Goal: Task Accomplishment & Management: Manage account settings

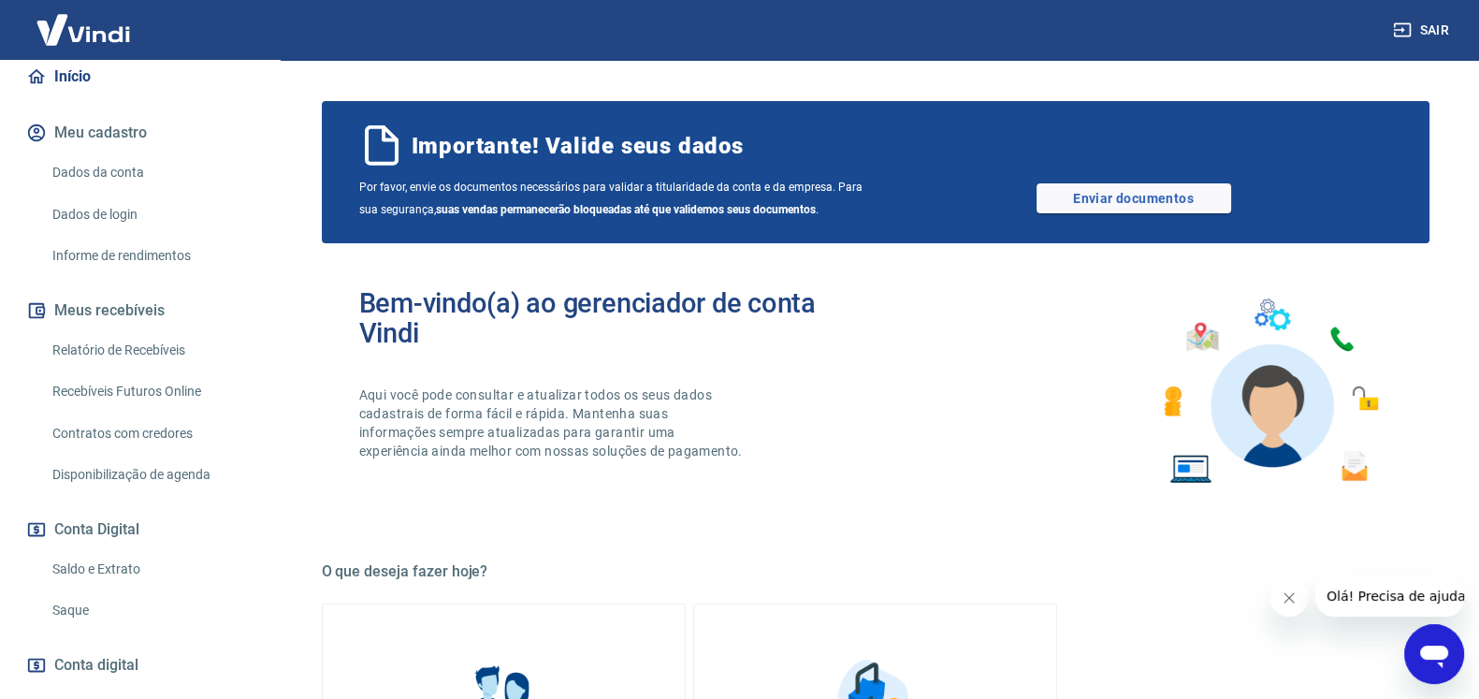
scroll to position [296, 0]
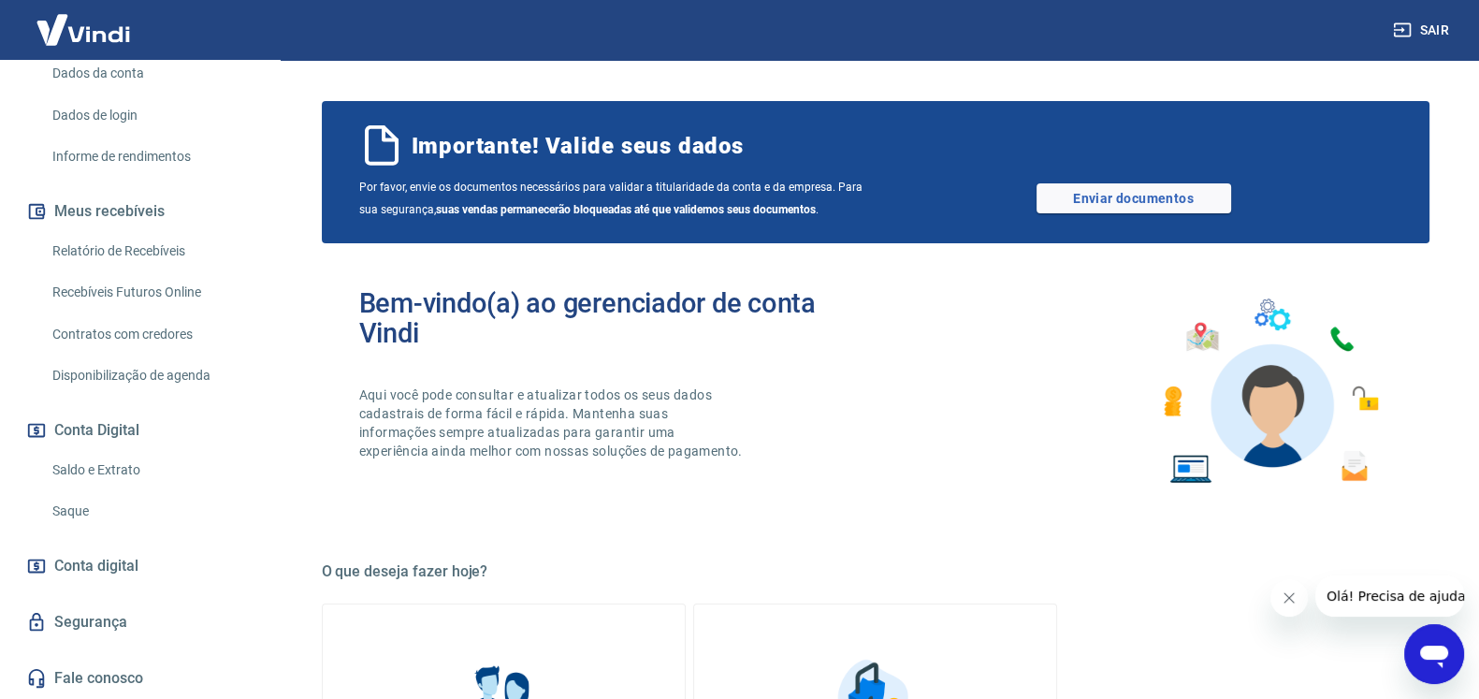
click at [153, 515] on link "Saque" at bounding box center [151, 511] width 212 height 38
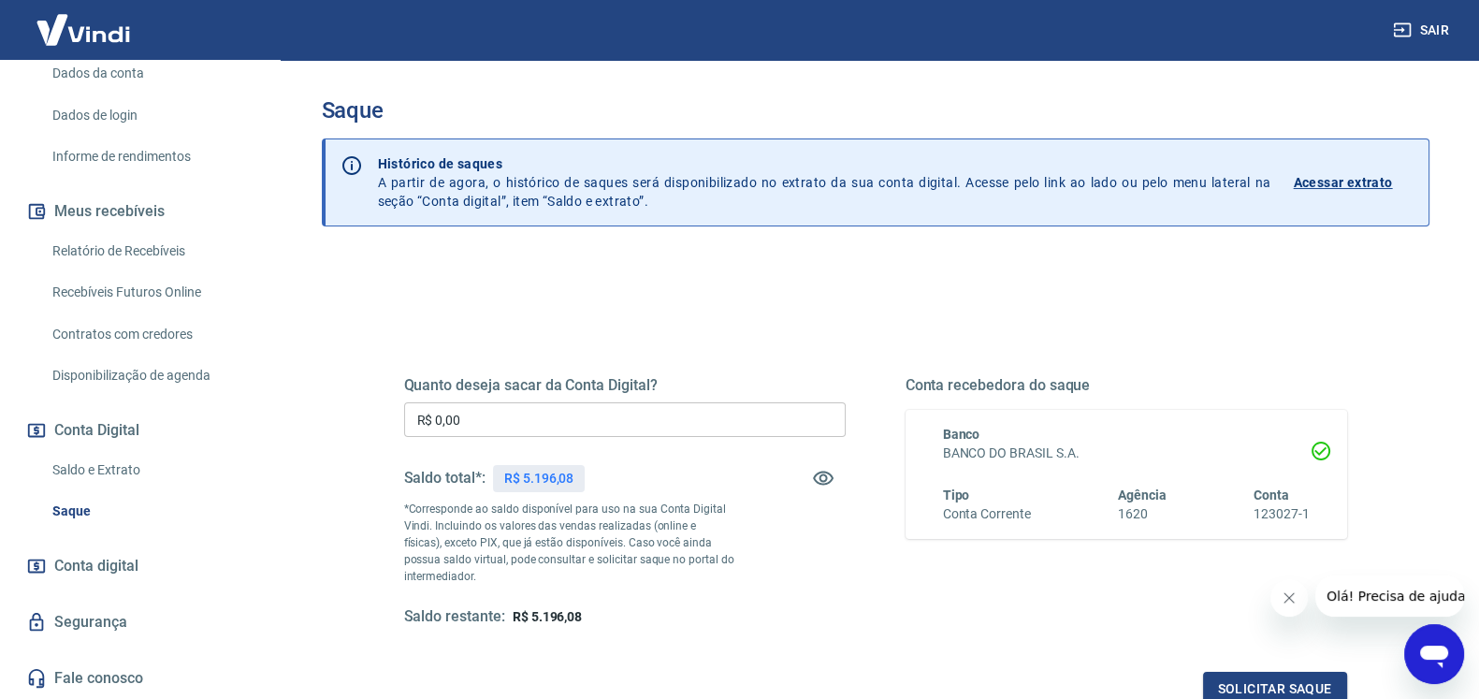
click at [548, 471] on p "R$ 5.196,08" at bounding box center [538, 479] width 69 height 20
click at [548, 472] on p "R$ 5.196,08" at bounding box center [538, 479] width 69 height 20
copy p "5.196,08"
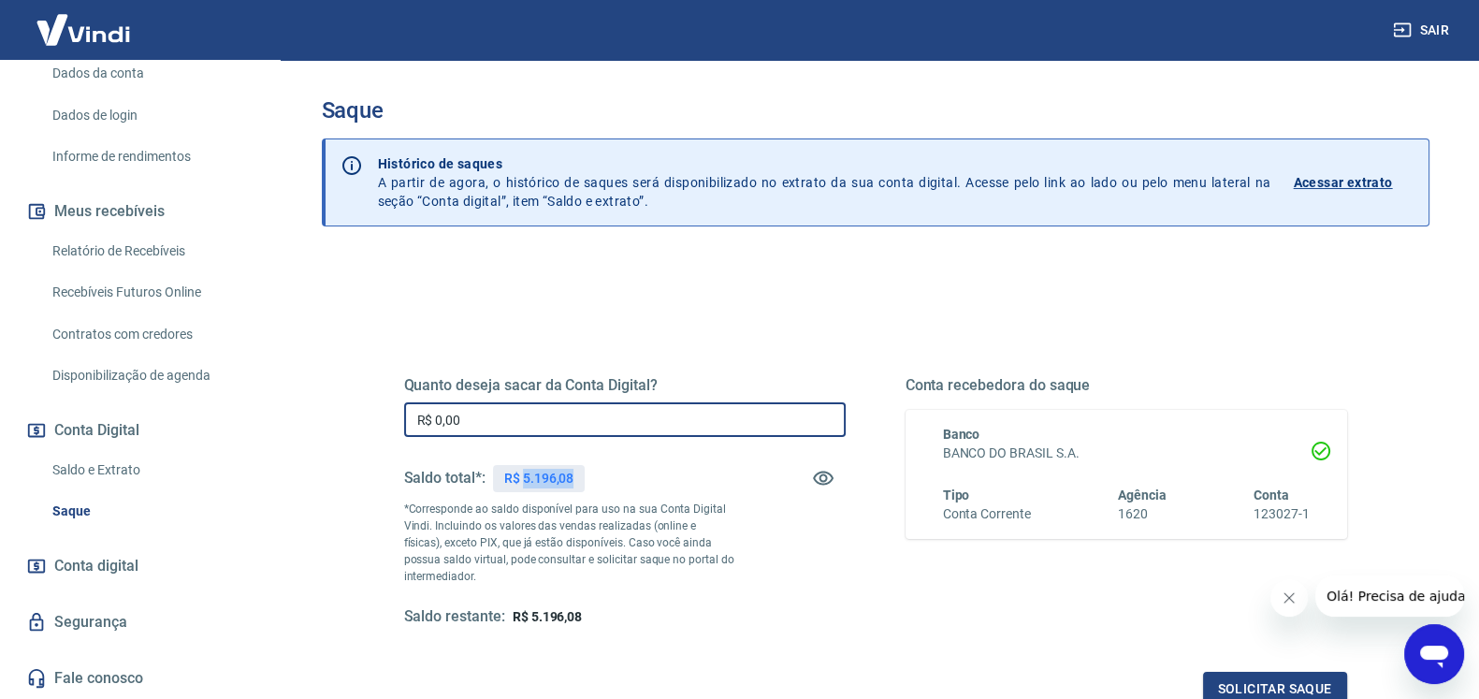
click at [573, 428] on input "R$ 0,00" at bounding box center [625, 419] width 442 height 35
paste input "5.196,08"
type input "R$ 5.196,08"
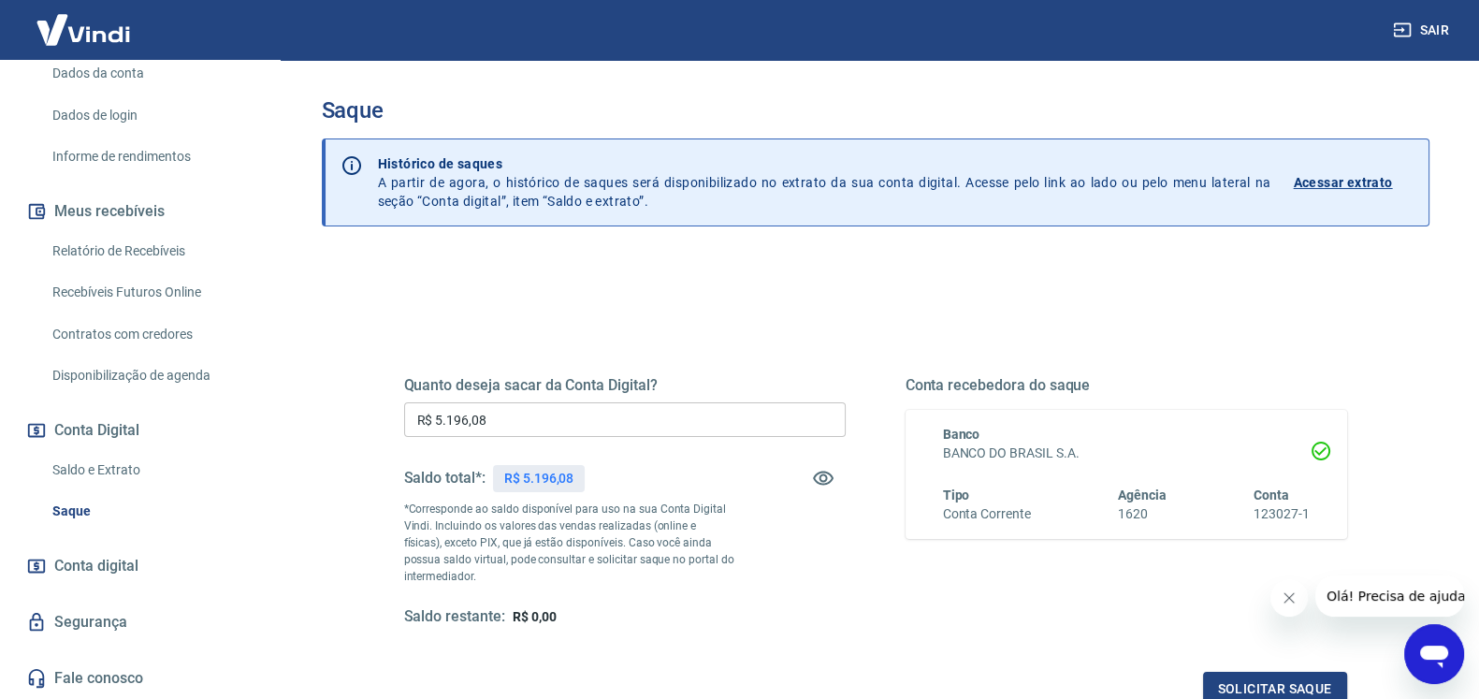
click at [715, 526] on p "*Corresponde ao saldo disponível para uso na sua Conta Digital Vindi. Incluindo…" at bounding box center [569, 543] width 331 height 84
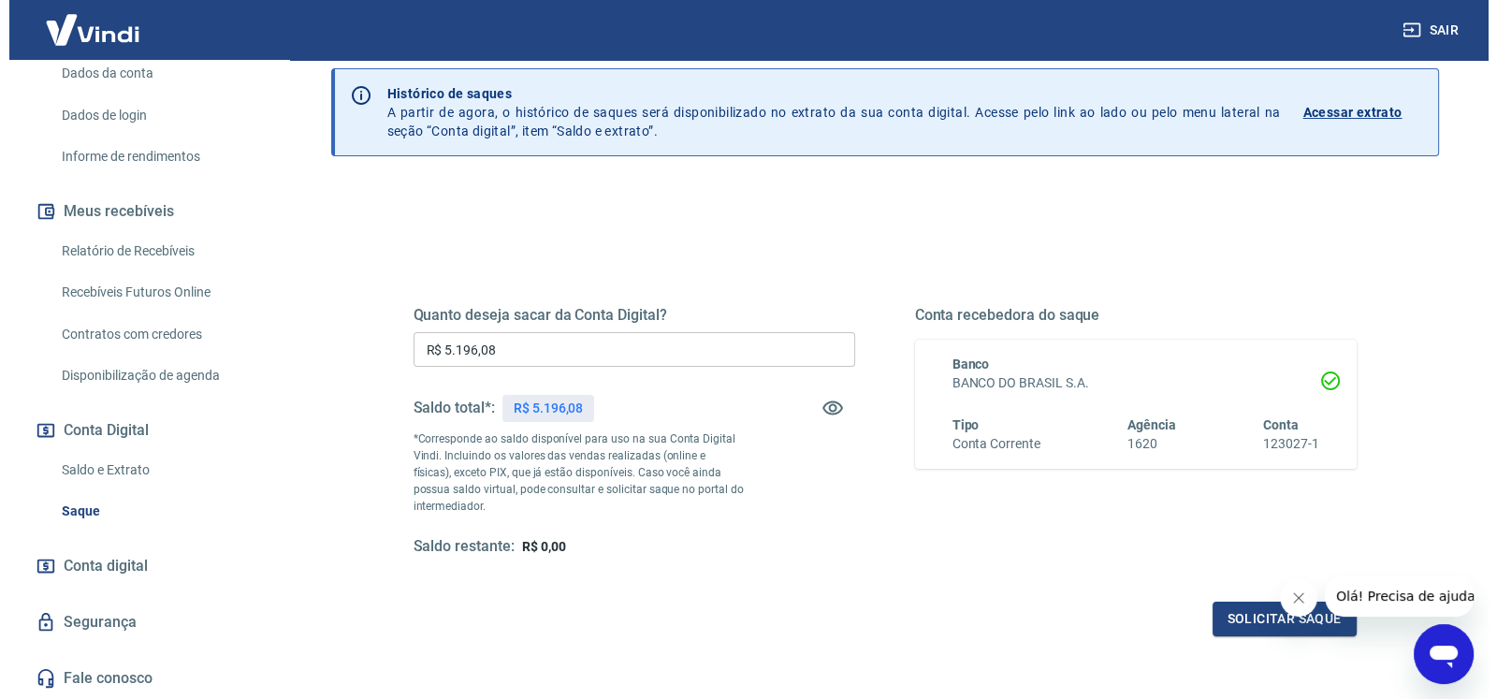
scroll to position [116, 0]
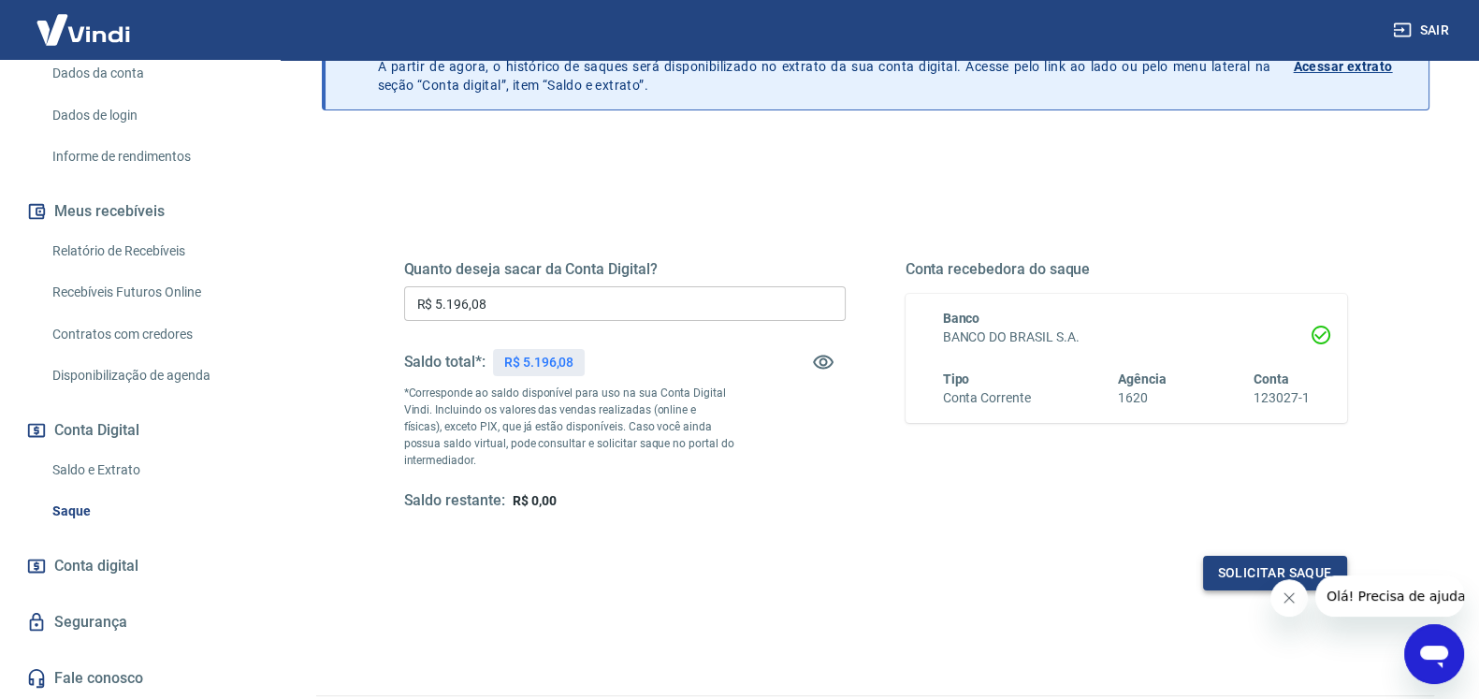
click at [1230, 565] on button "Solicitar saque" at bounding box center [1275, 573] width 144 height 35
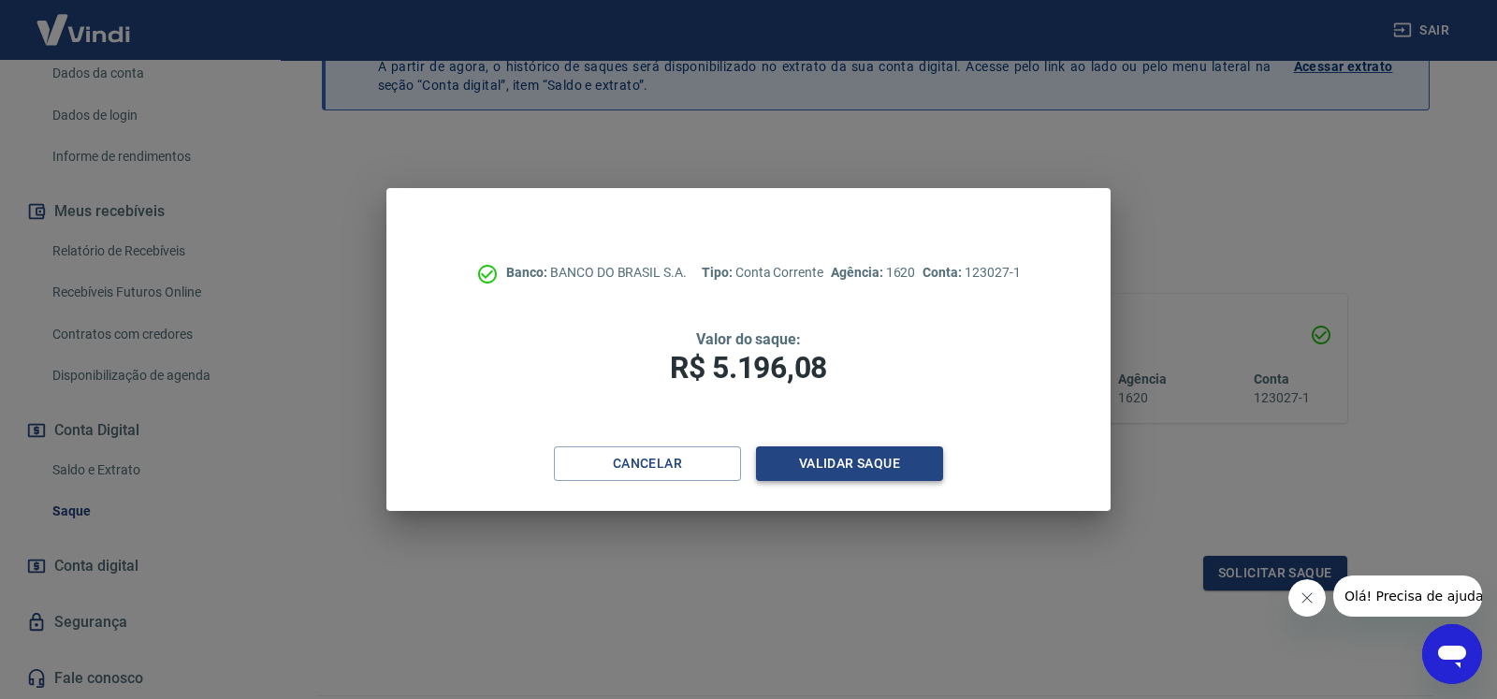
click at [884, 460] on button "Validar saque" at bounding box center [849, 463] width 187 height 35
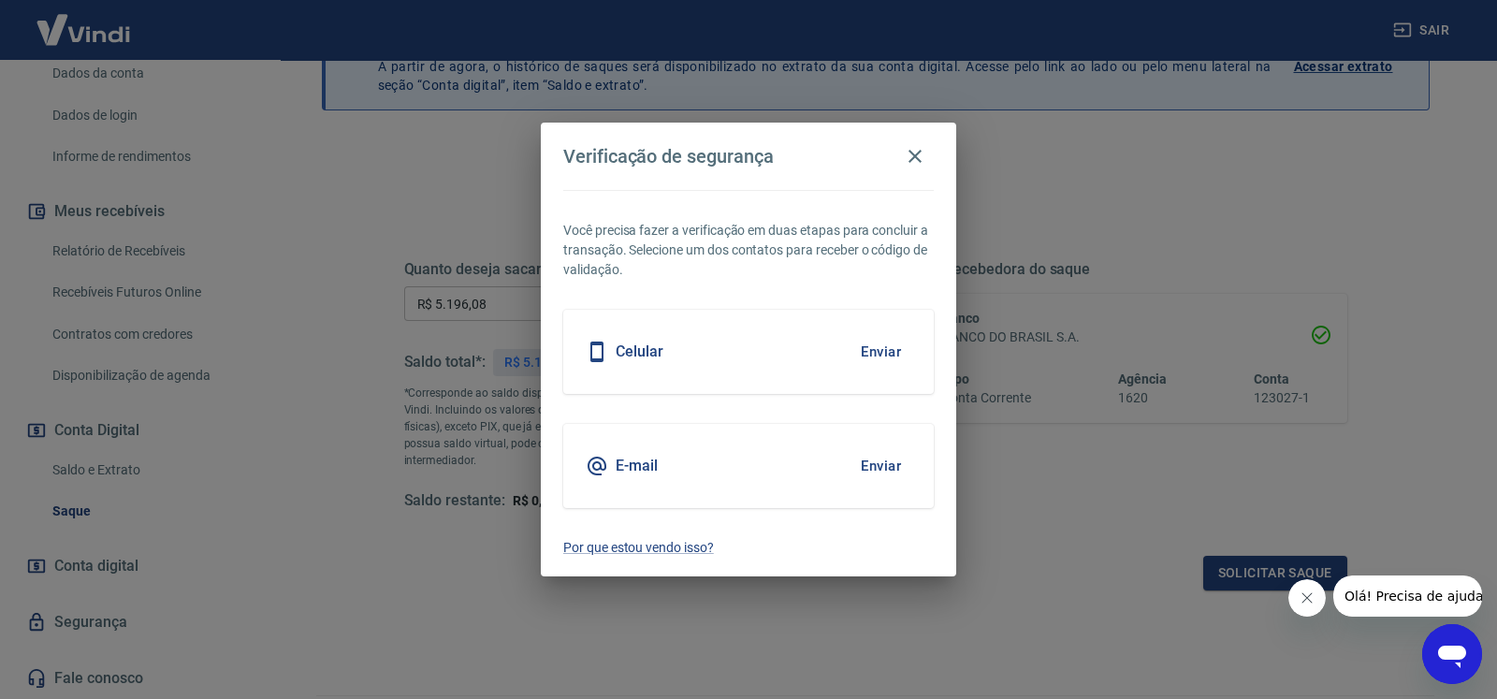
click at [877, 461] on button "Enviar" at bounding box center [881, 465] width 61 height 39
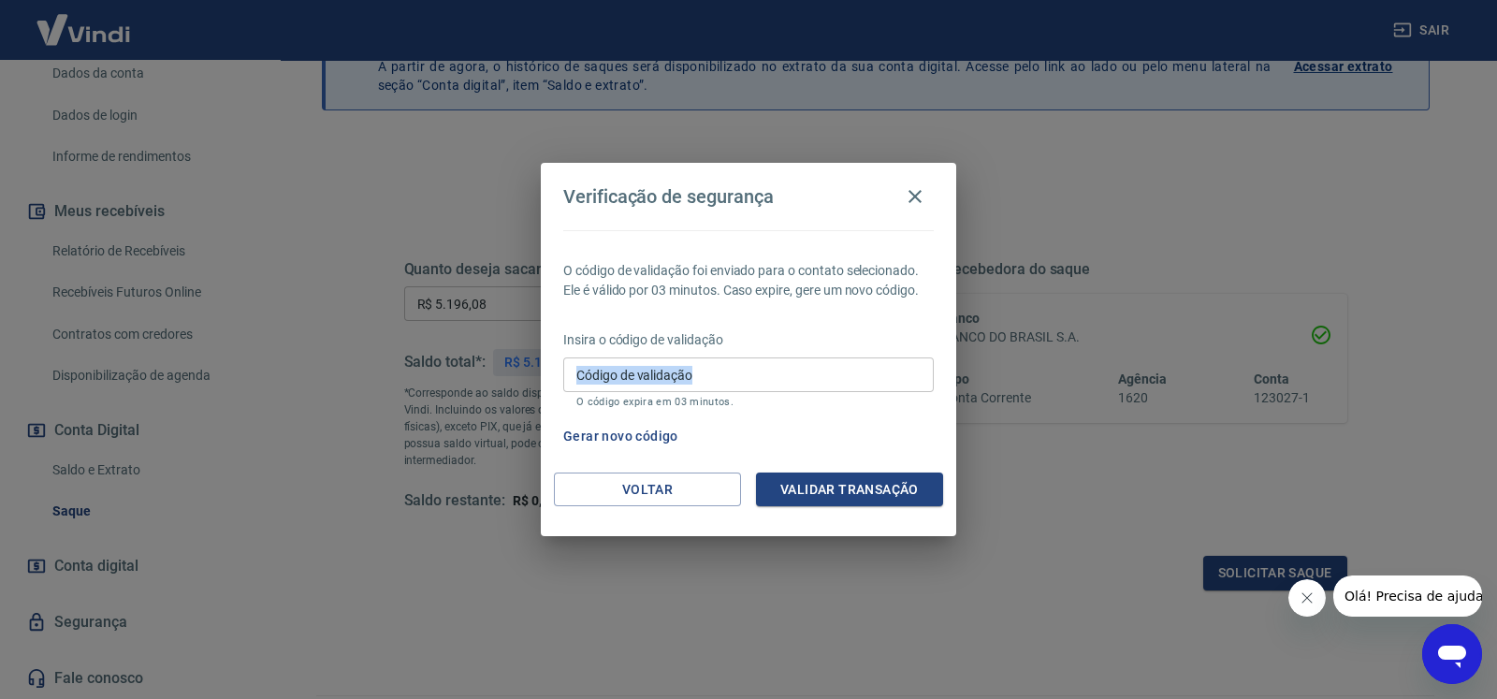
drag, startPoint x: 635, startPoint y: 356, endPoint x: 638, endPoint y: 373, distance: 17.1
click at [638, 373] on div "Insira o código de validação Código de validação Código de validação O código e…" at bounding box center [748, 370] width 371 height 81
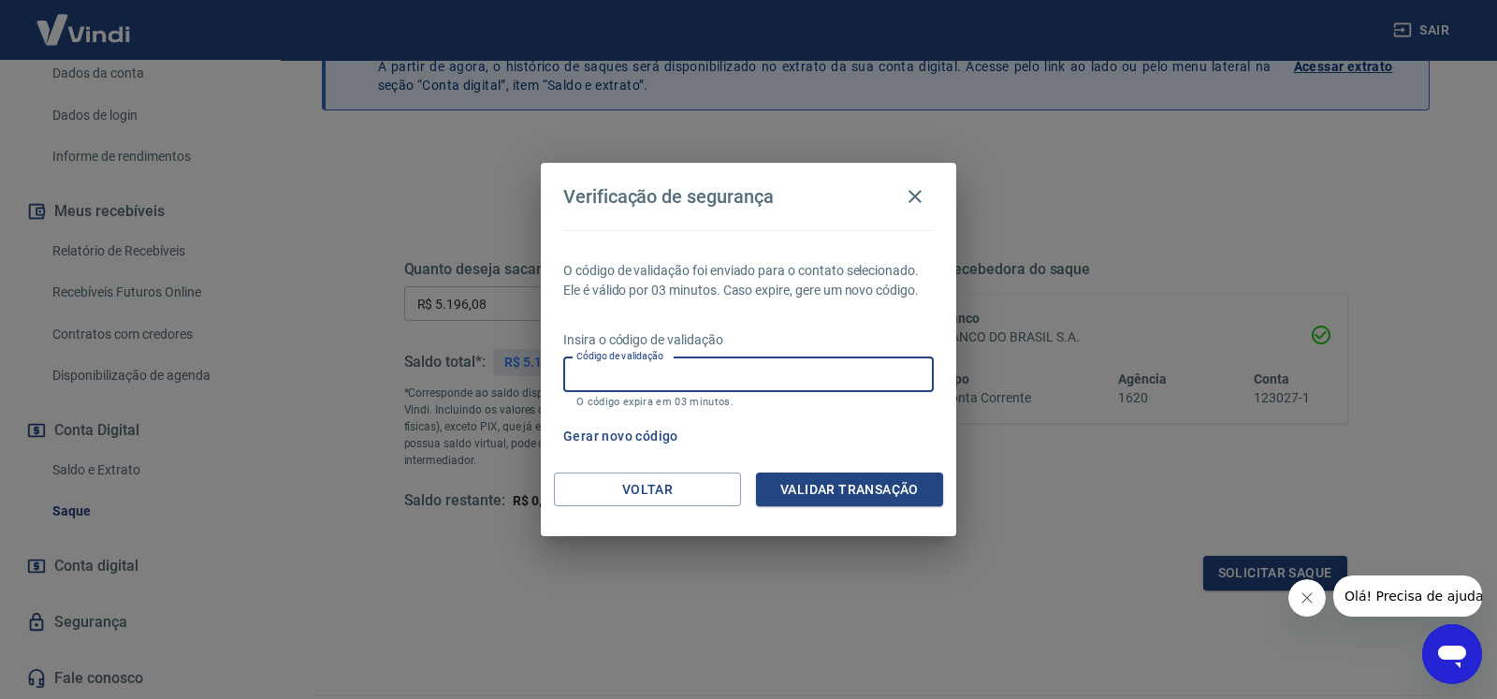
click at [638, 373] on input "Código de validação" at bounding box center [748, 374] width 371 height 35
type input "267606"
click at [845, 488] on button "Validar transação" at bounding box center [849, 490] width 187 height 35
